Goal: Information Seeking & Learning: Learn about a topic

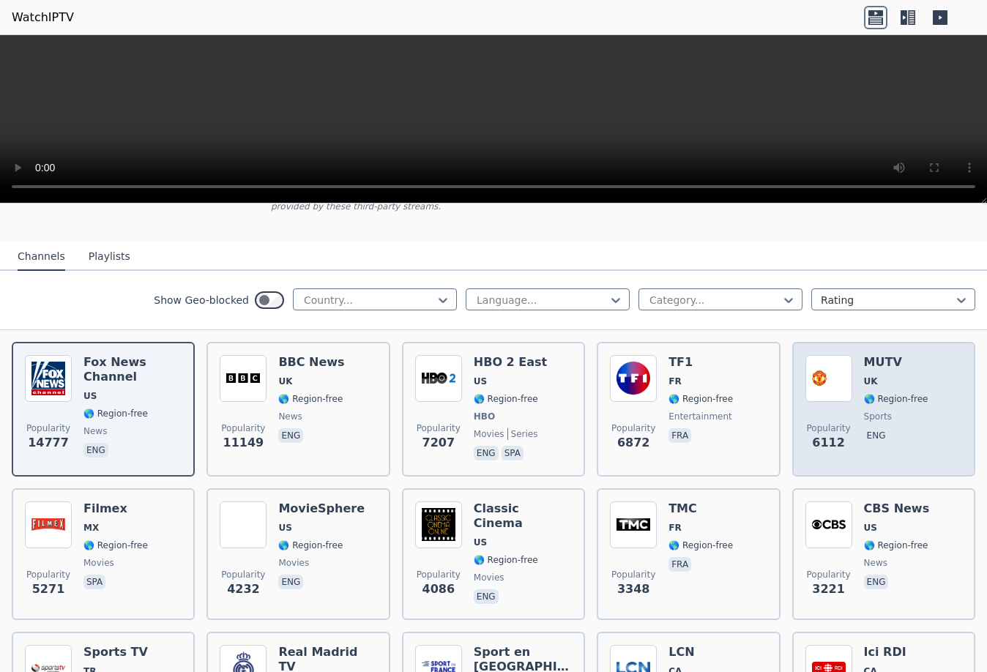
scroll to position [73, 0]
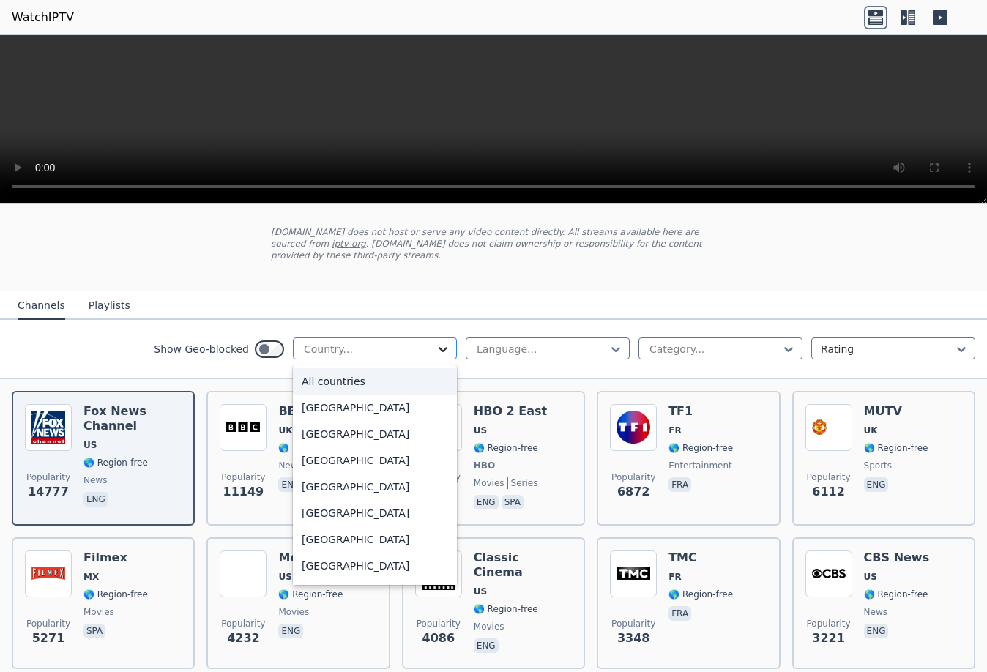
click at [436, 342] on icon at bounding box center [443, 349] width 15 height 15
drag, startPoint x: 434, startPoint y: 489, endPoint x: 447, endPoint y: 513, distance: 27.2
click at [441, 558] on div "All countries [GEOGRAPHIC_DATA] [GEOGRAPHIC_DATA] [GEOGRAPHIC_DATA] [GEOGRAPHIC…" at bounding box center [375, 475] width 164 height 220
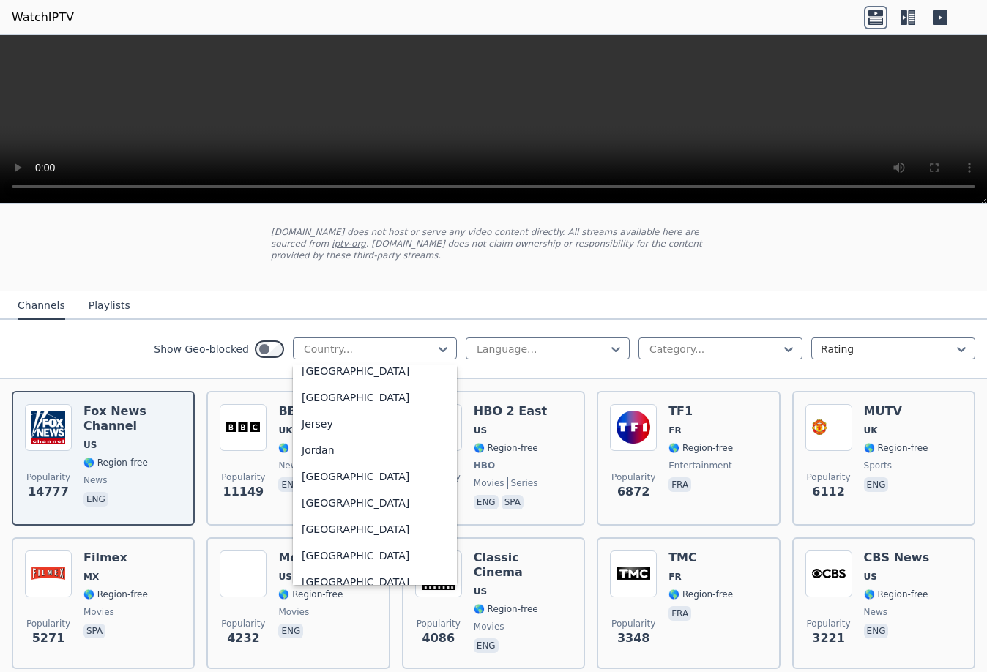
scroll to position [2445, 0]
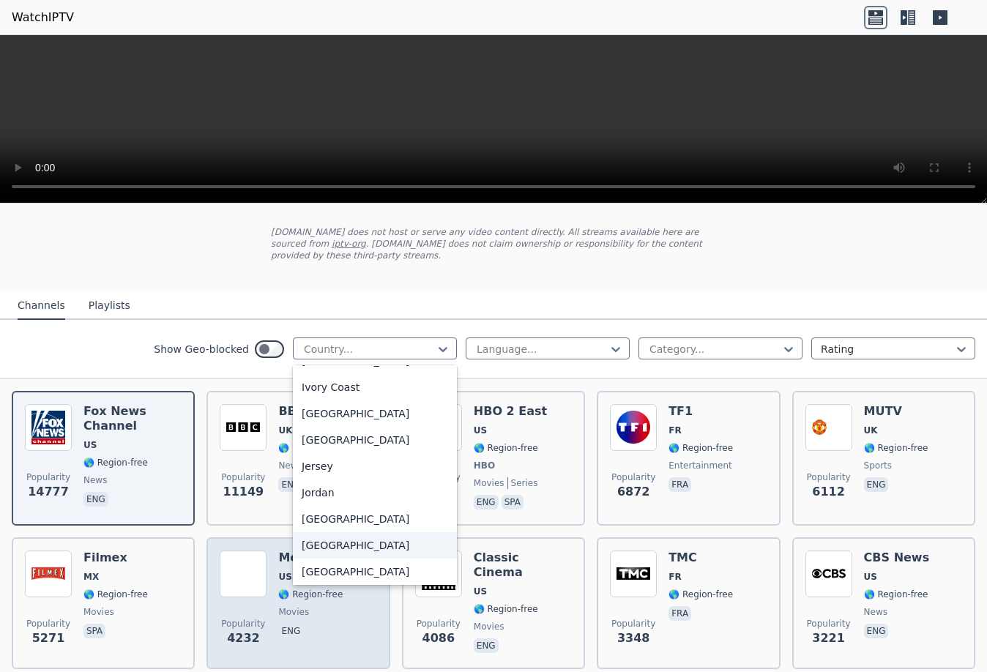
click at [349, 546] on div "[GEOGRAPHIC_DATA]" at bounding box center [375, 545] width 164 height 26
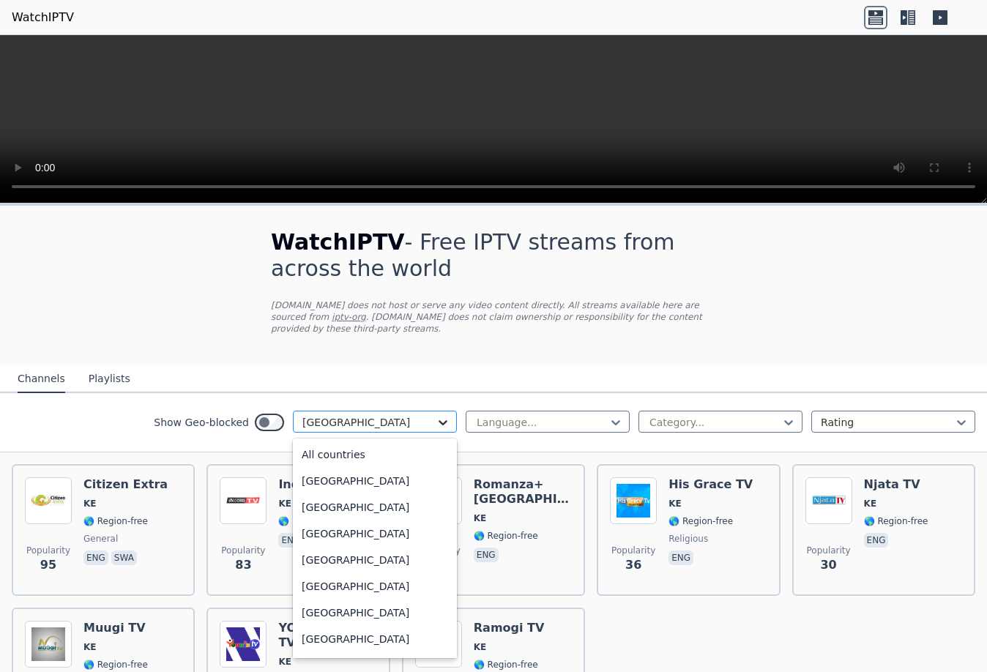
click at [436, 415] on icon at bounding box center [443, 422] width 15 height 15
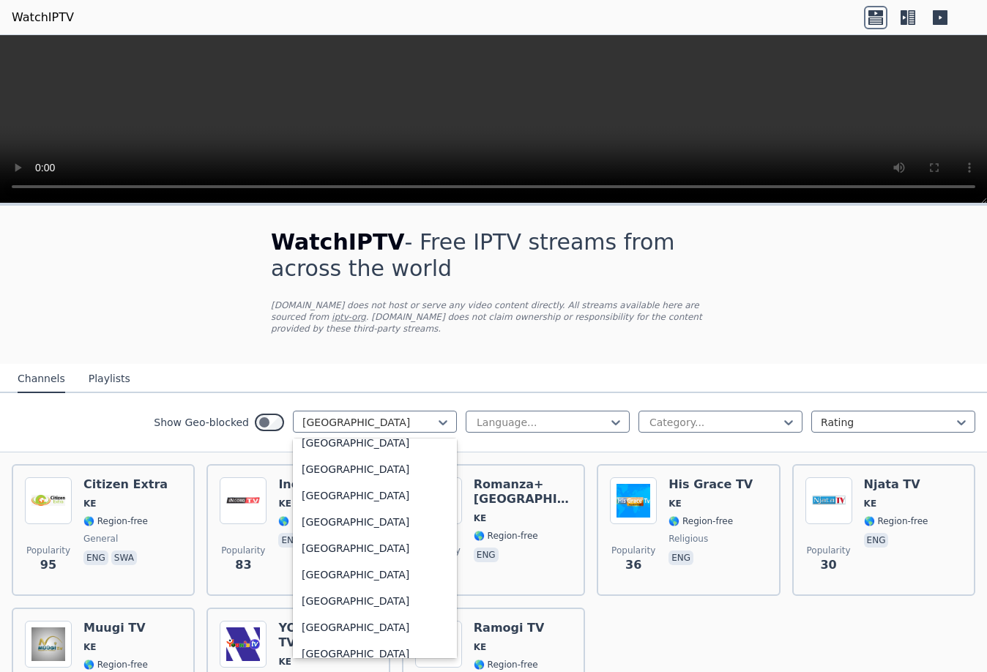
scroll to position [5061, 0]
click at [393, 535] on div "[GEOGRAPHIC_DATA]" at bounding box center [375, 548] width 164 height 26
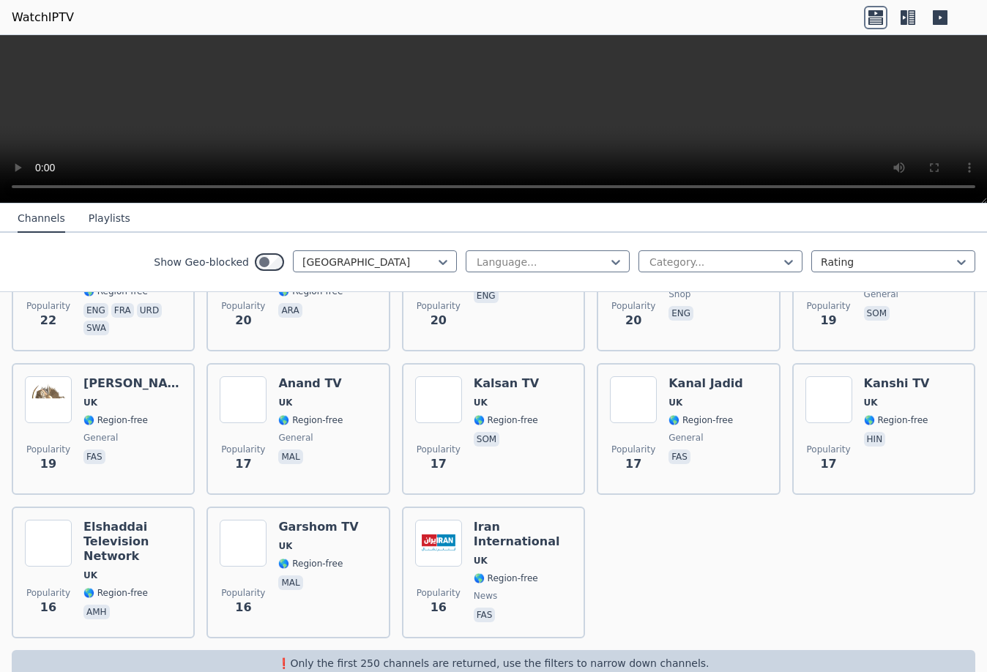
scroll to position [2002, 0]
click at [684, 655] on p "❗️Only the first 250 channels are returned, use the filters to narrow down chan…" at bounding box center [494, 662] width 952 height 15
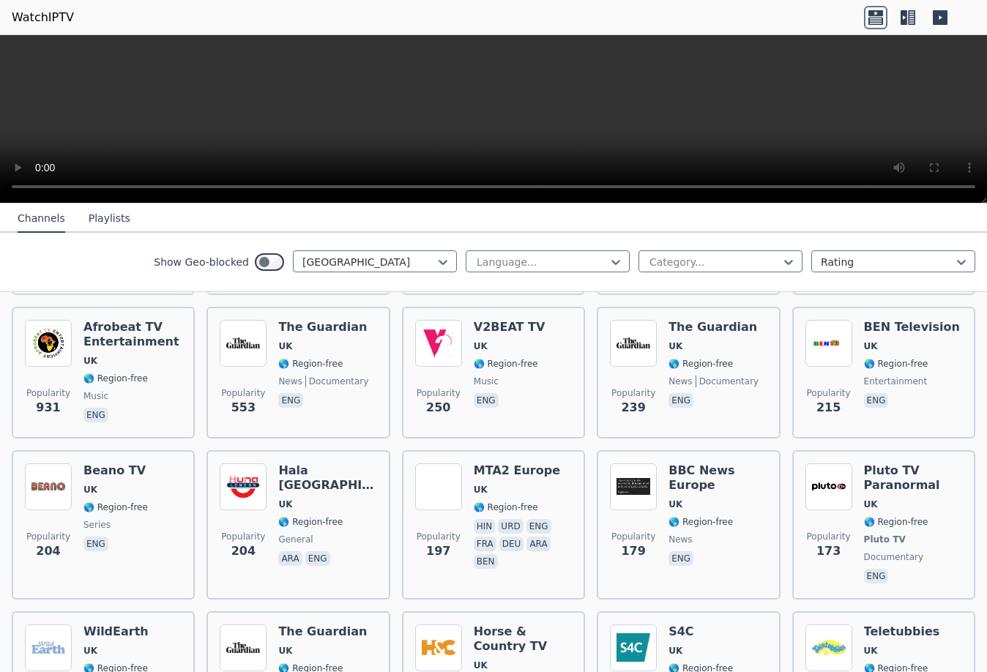
scroll to position [26, 0]
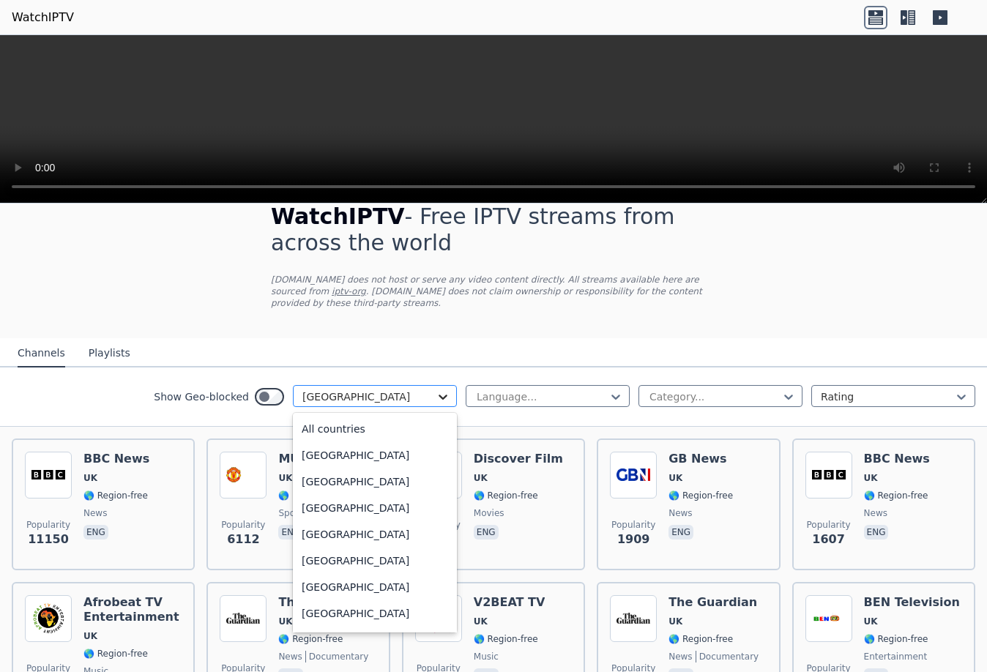
click at [437, 390] on icon at bounding box center [443, 397] width 15 height 15
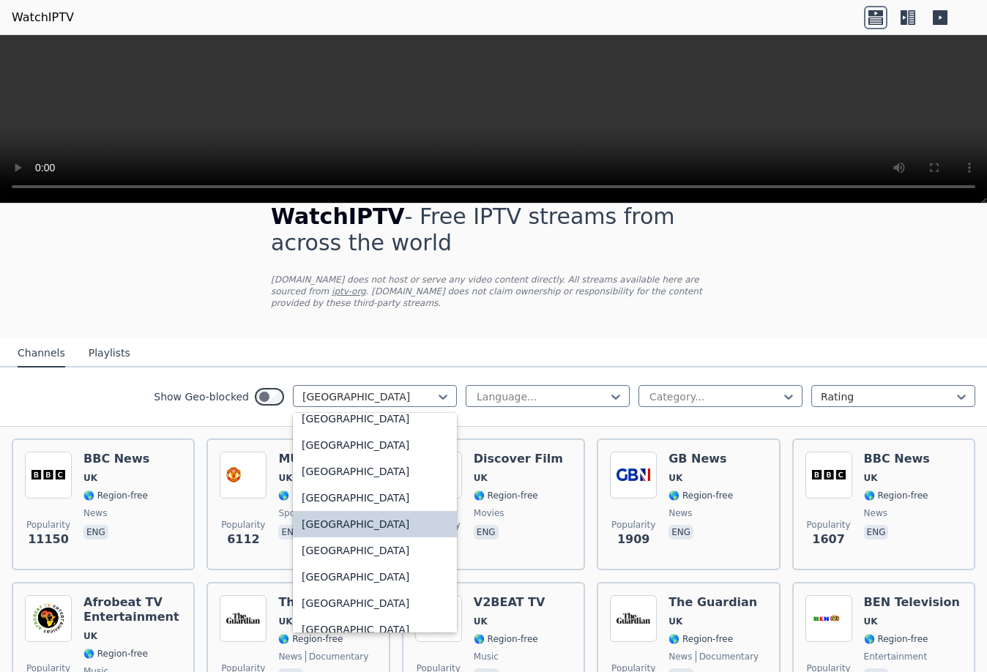
scroll to position [5061, 0]
click at [379, 538] on div "[GEOGRAPHIC_DATA]" at bounding box center [375, 549] width 164 height 26
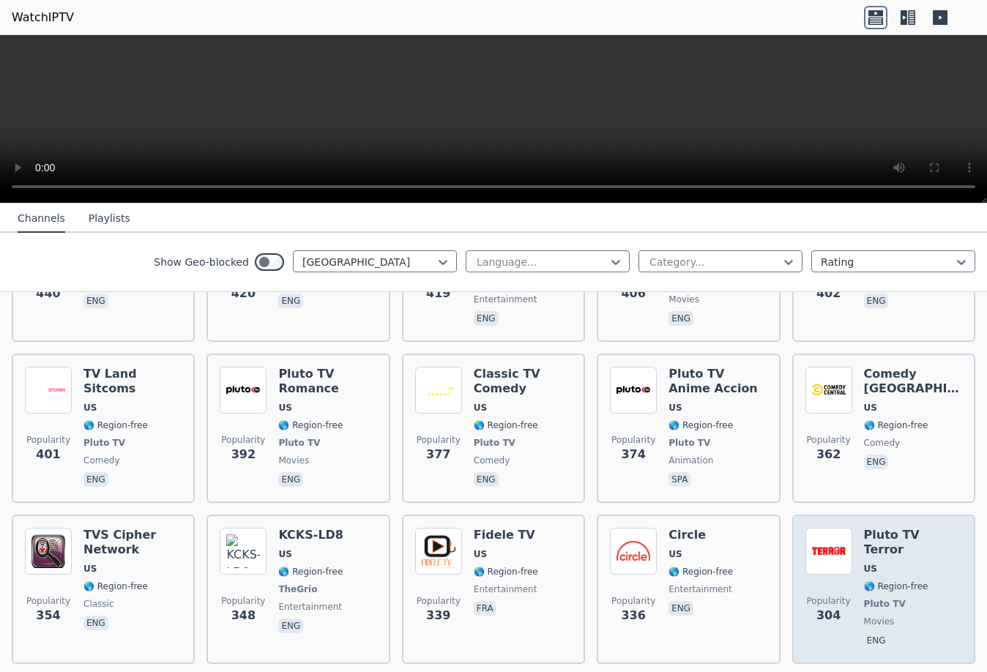
scroll to position [2149, 0]
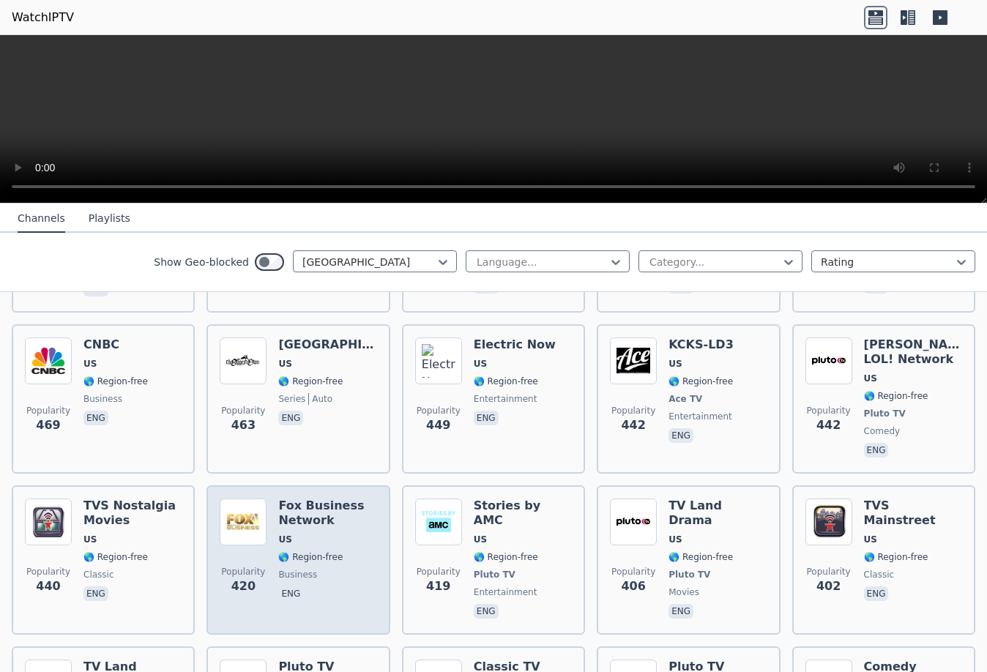
click at [305, 534] on span "US" at bounding box center [327, 540] width 98 height 12
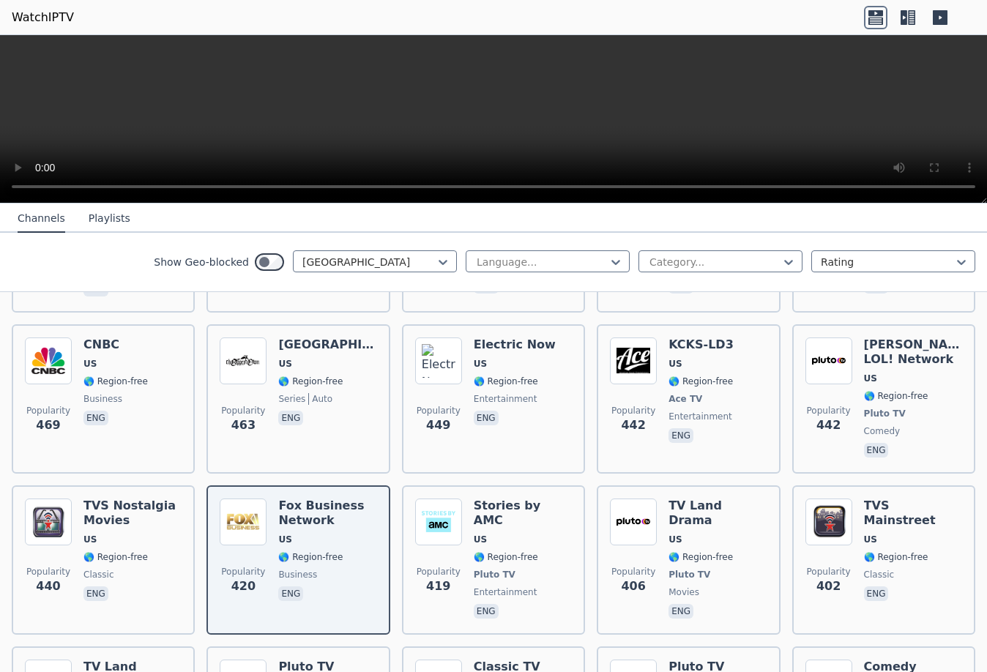
click at [898, 220] on nav "Channels Playlists" at bounding box center [493, 218] width 987 height 29
click at [103, 219] on button "Playlists" at bounding box center [110, 219] width 42 height 28
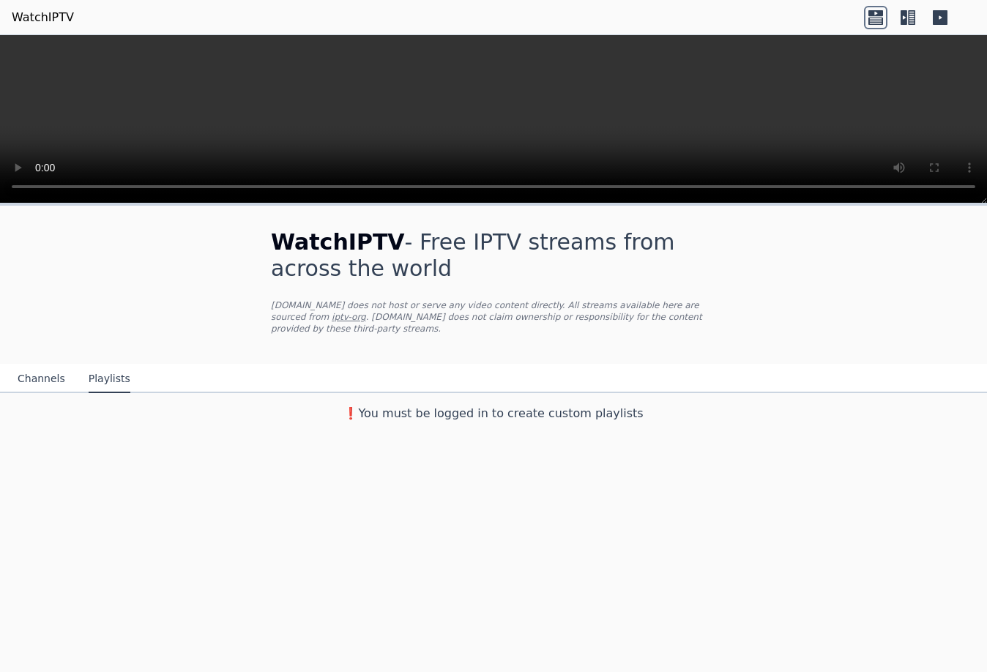
scroll to position [0, 0]
click at [29, 367] on button "Channels" at bounding box center [42, 379] width 48 height 28
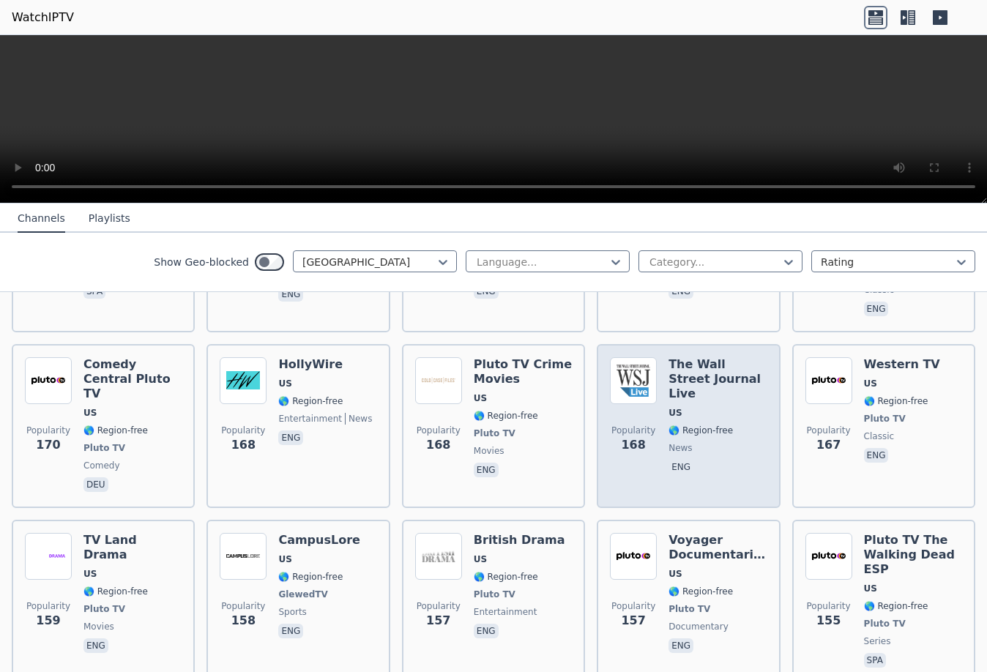
scroll to position [4539, 0]
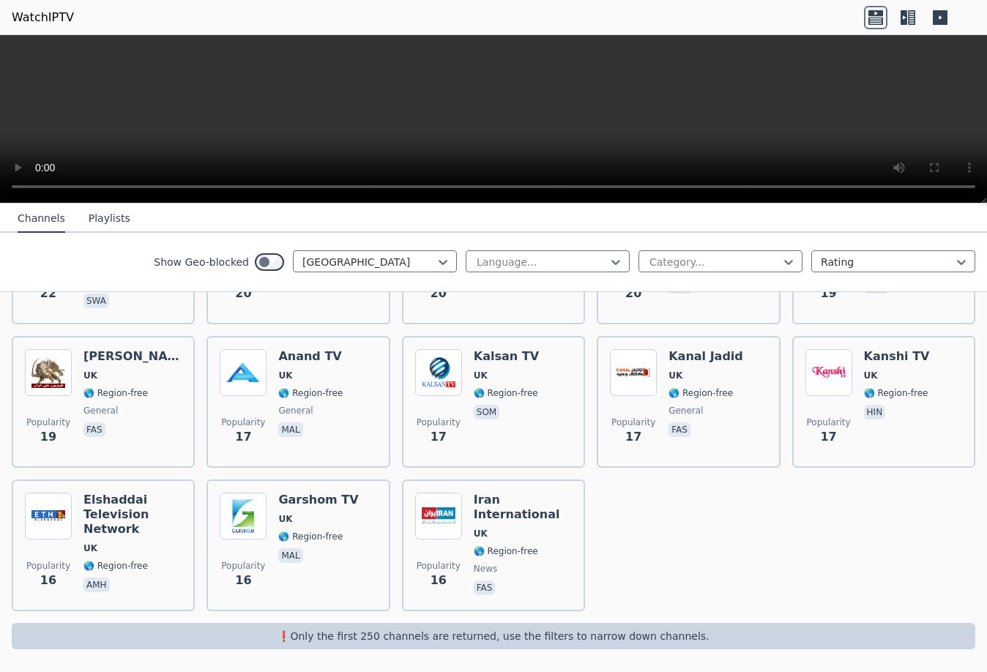
scroll to position [2002, 0]
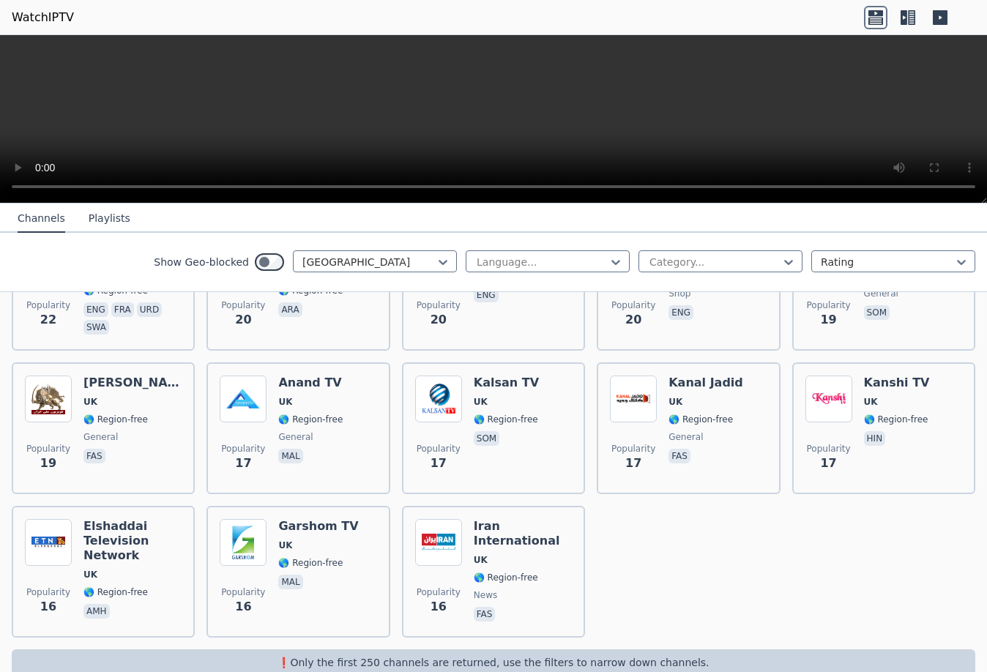
scroll to position [116, 0]
